Goal: Task Accomplishment & Management: Complete application form

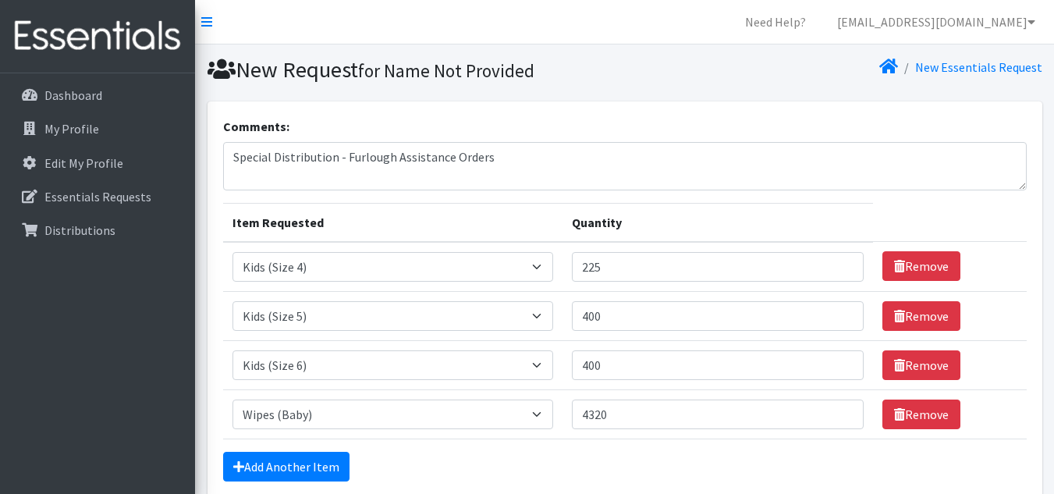
select select "5484"
select select "5485"
select select "5486"
select select "5491"
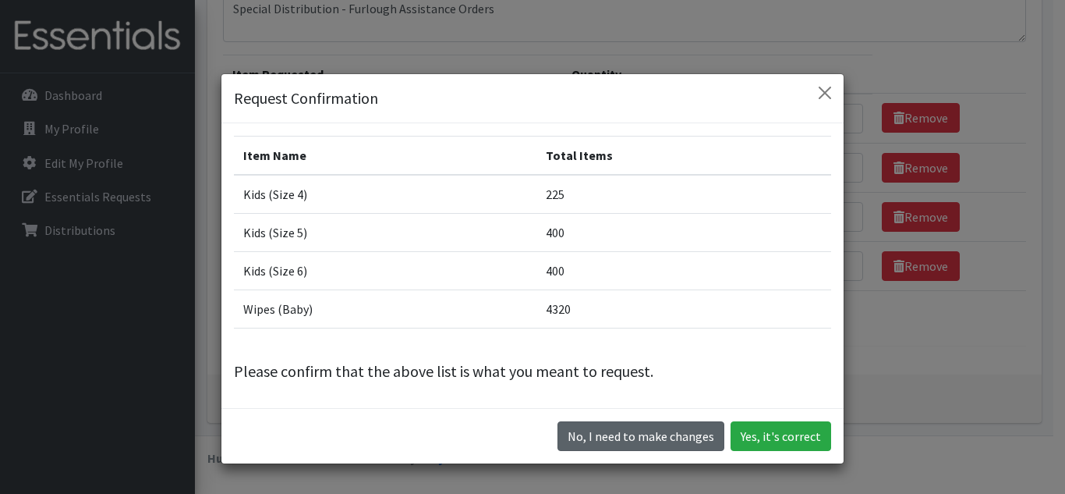
click at [622, 434] on button "No, I need to make changes" at bounding box center [641, 436] width 167 height 30
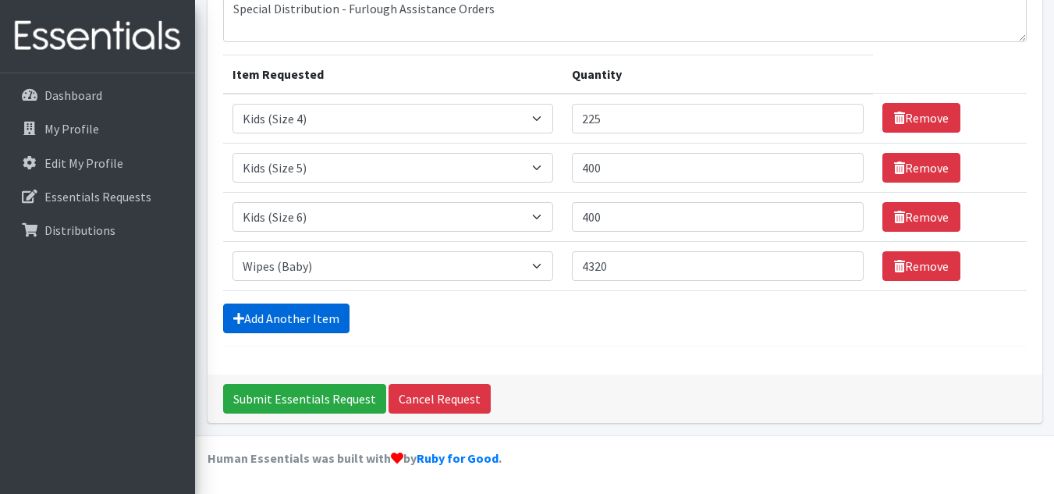
click at [284, 321] on link "Add Another Item" at bounding box center [286, 318] width 126 height 30
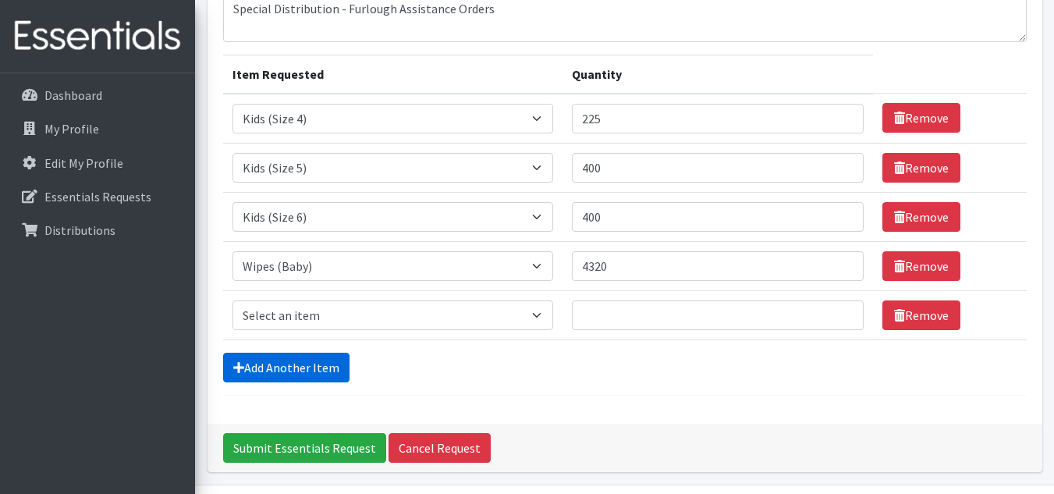
scroll to position [197, 0]
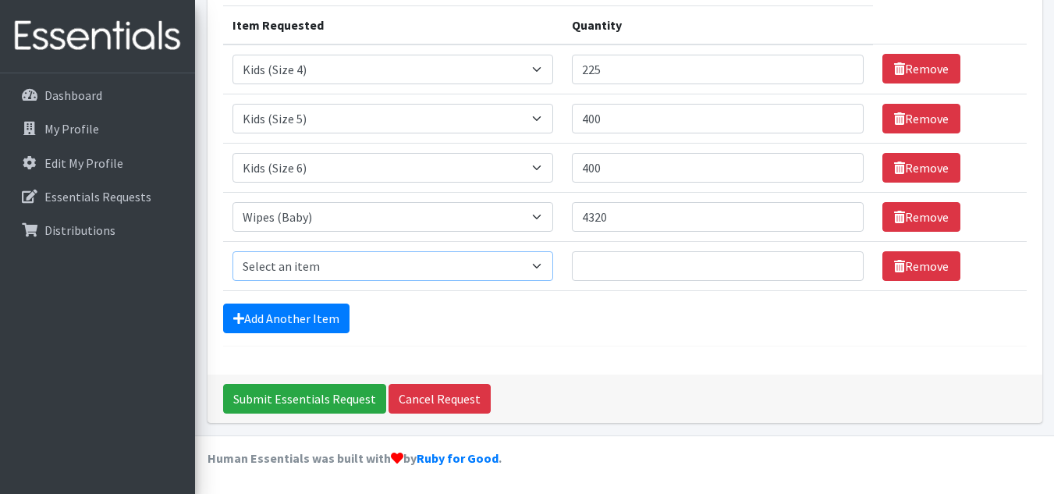
click at [537, 266] on select "Select an item Cloth Inserts (For Cloth Diapers) Kids (Newborn) Kids (Preemie) …" at bounding box center [392, 266] width 321 height 30
click at [547, 366] on div "Comments: Special Distribution - Furlough Assistance Orders Item Requested Quan…" at bounding box center [624, 139] width 835 height 470
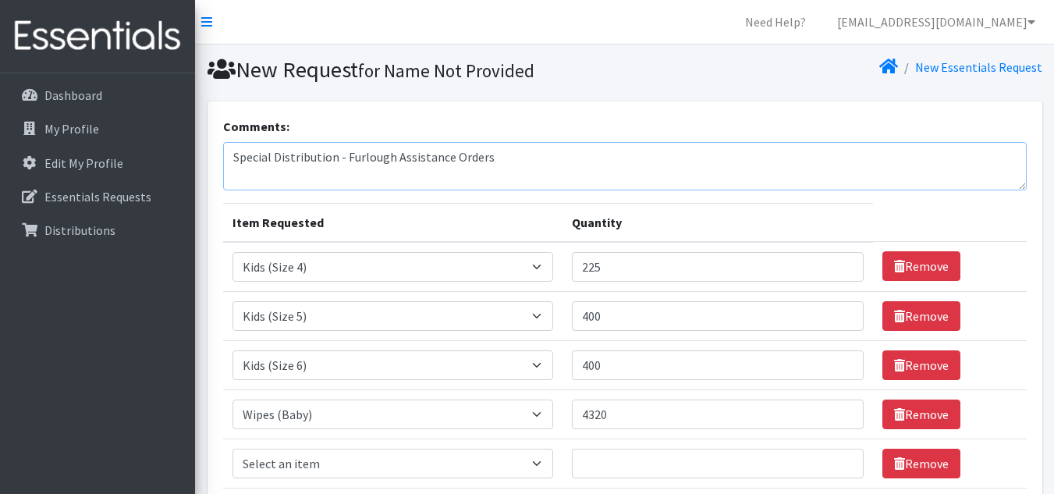
click at [256, 174] on textarea "Special Distribution - Furlough Assistance Orders" at bounding box center [624, 166] width 803 height 48
click at [530, 157] on textarea "Special Distribution - Furlough Assistance Orders" at bounding box center [624, 166] width 803 height 48
click at [369, 174] on textarea "Special Distribution - Furlough Assistance Orders We would like to order 600 Si…" at bounding box center [624, 166] width 803 height 48
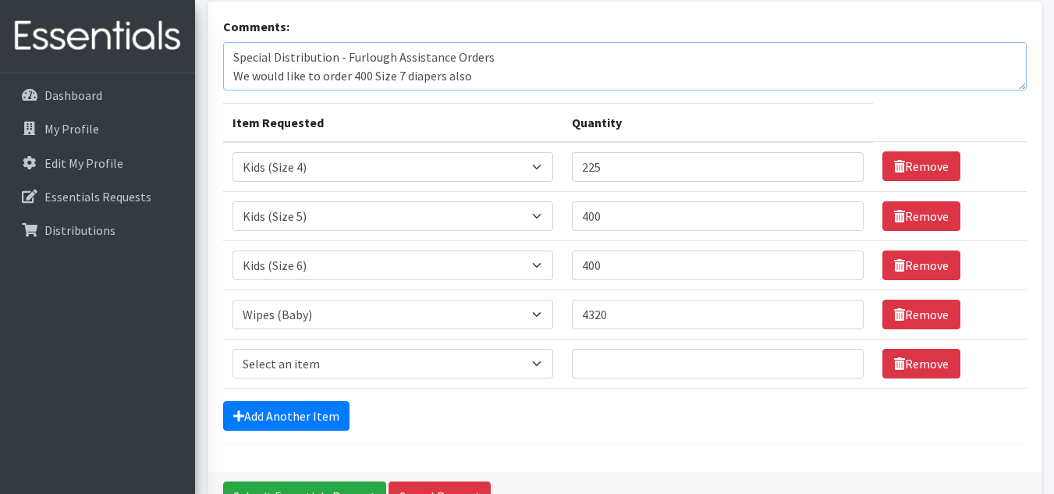
scroll to position [197, 0]
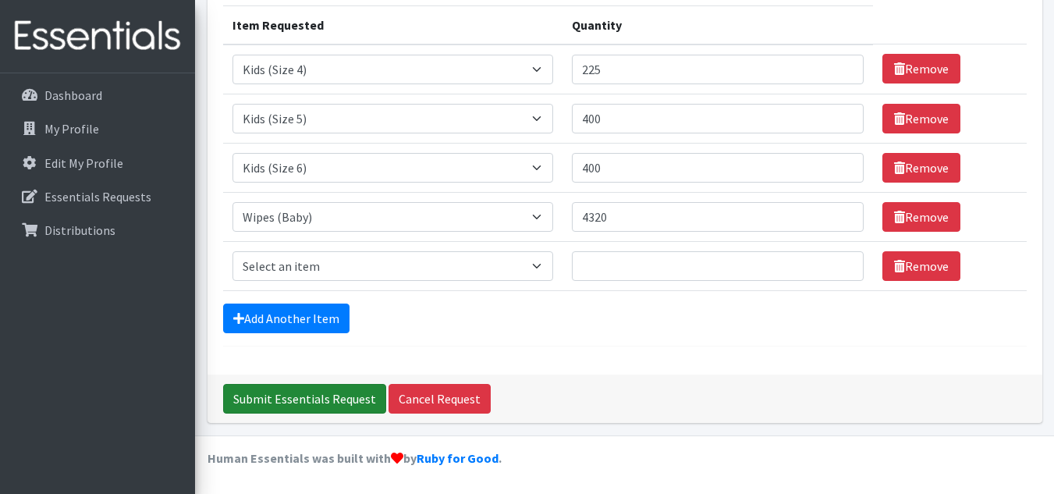
type textarea "Special Distribution - Furlough Assistance Orders We would like to order 400 Si…"
click at [265, 398] on input "Submit Essentials Request" at bounding box center [304, 399] width 163 height 30
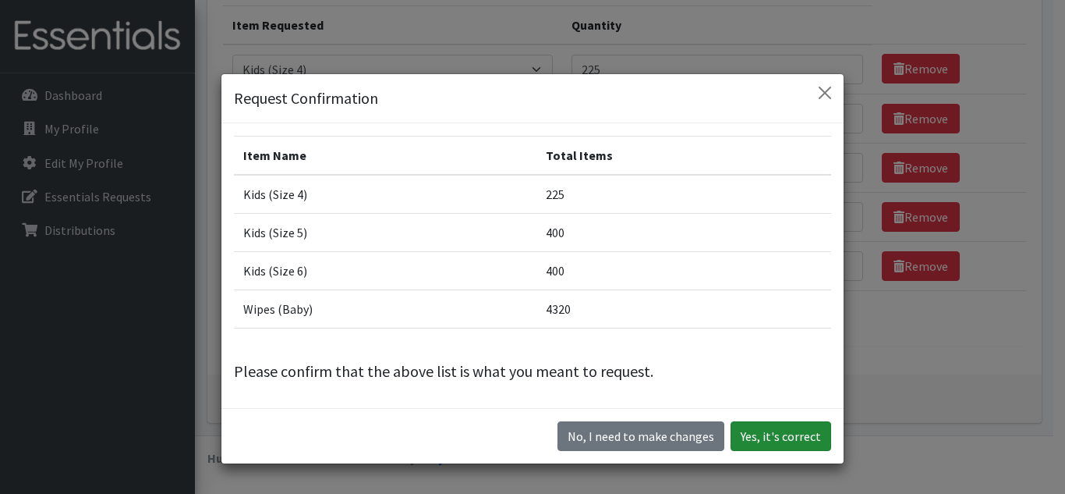
click at [774, 427] on button "Yes, it's correct" at bounding box center [781, 436] width 101 height 30
